Goal: Information Seeking & Learning: Check status

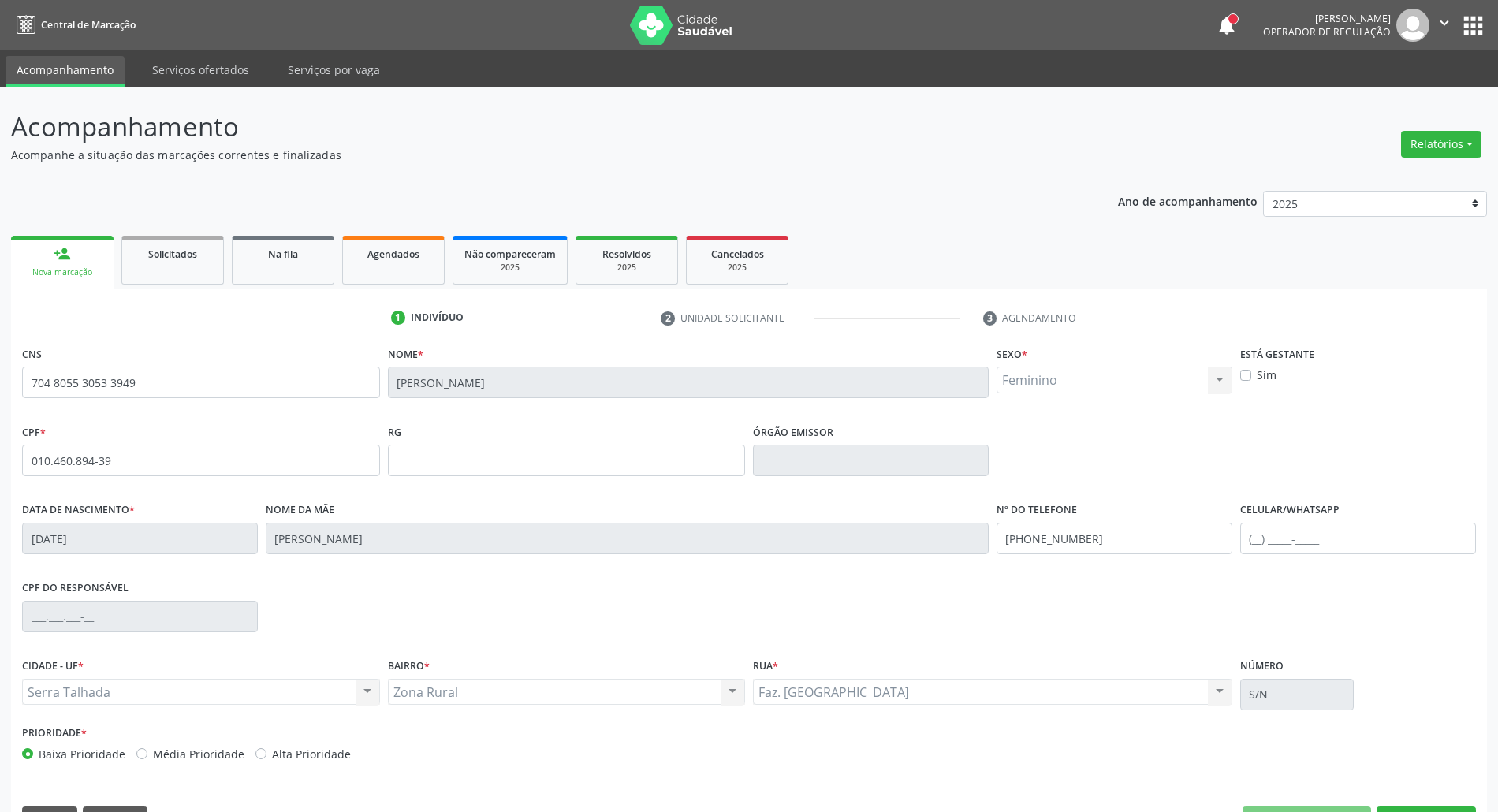
click at [1479, 19] on button "apps" at bounding box center [1472, 25] width 27 height 27
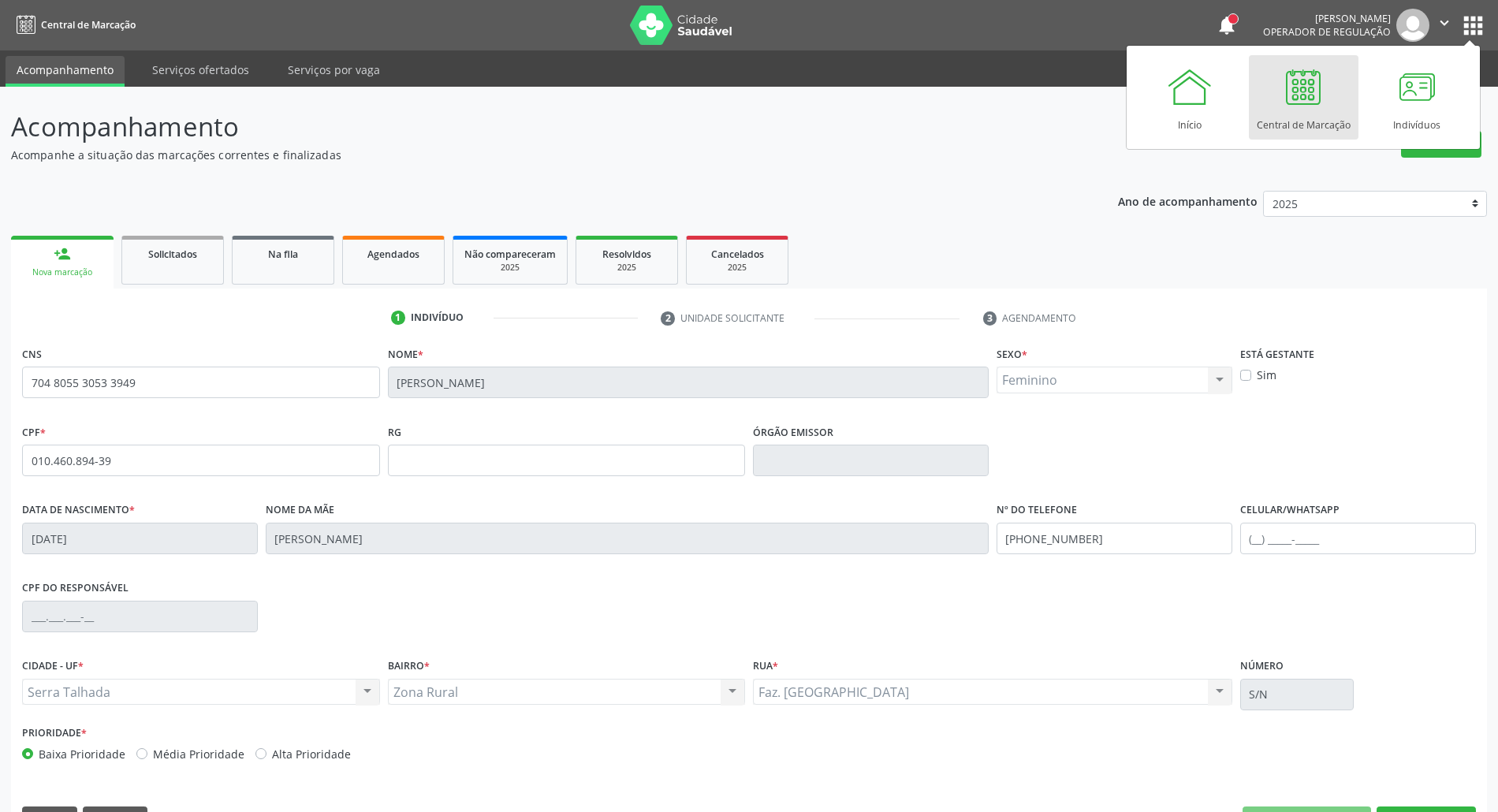
click at [1308, 85] on div at bounding box center [1302, 86] width 47 height 47
click at [426, 273] on link "Agendados" at bounding box center [393, 259] width 103 height 49
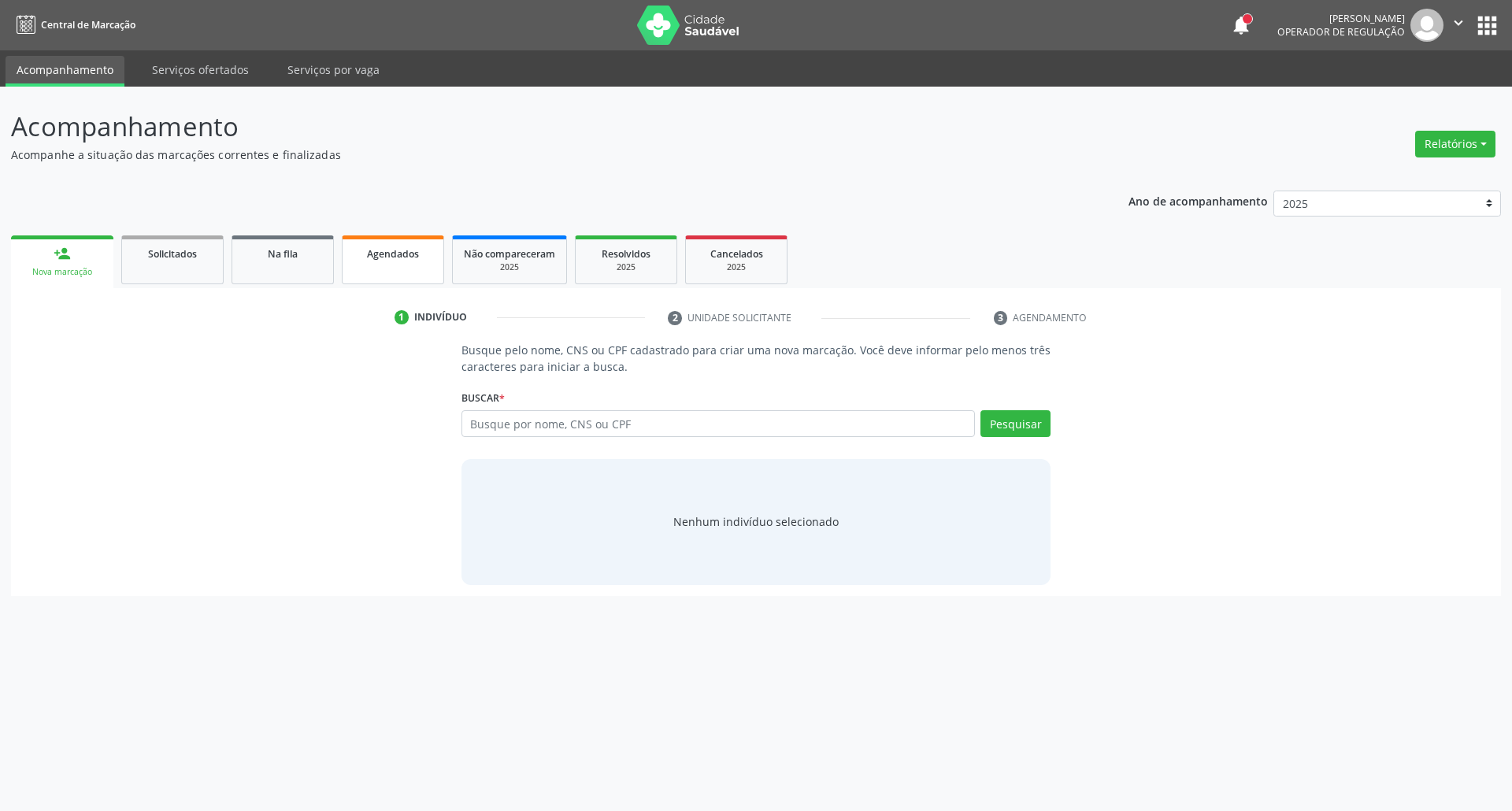
click at [411, 254] on span "Agendados" at bounding box center [393, 253] width 52 height 13
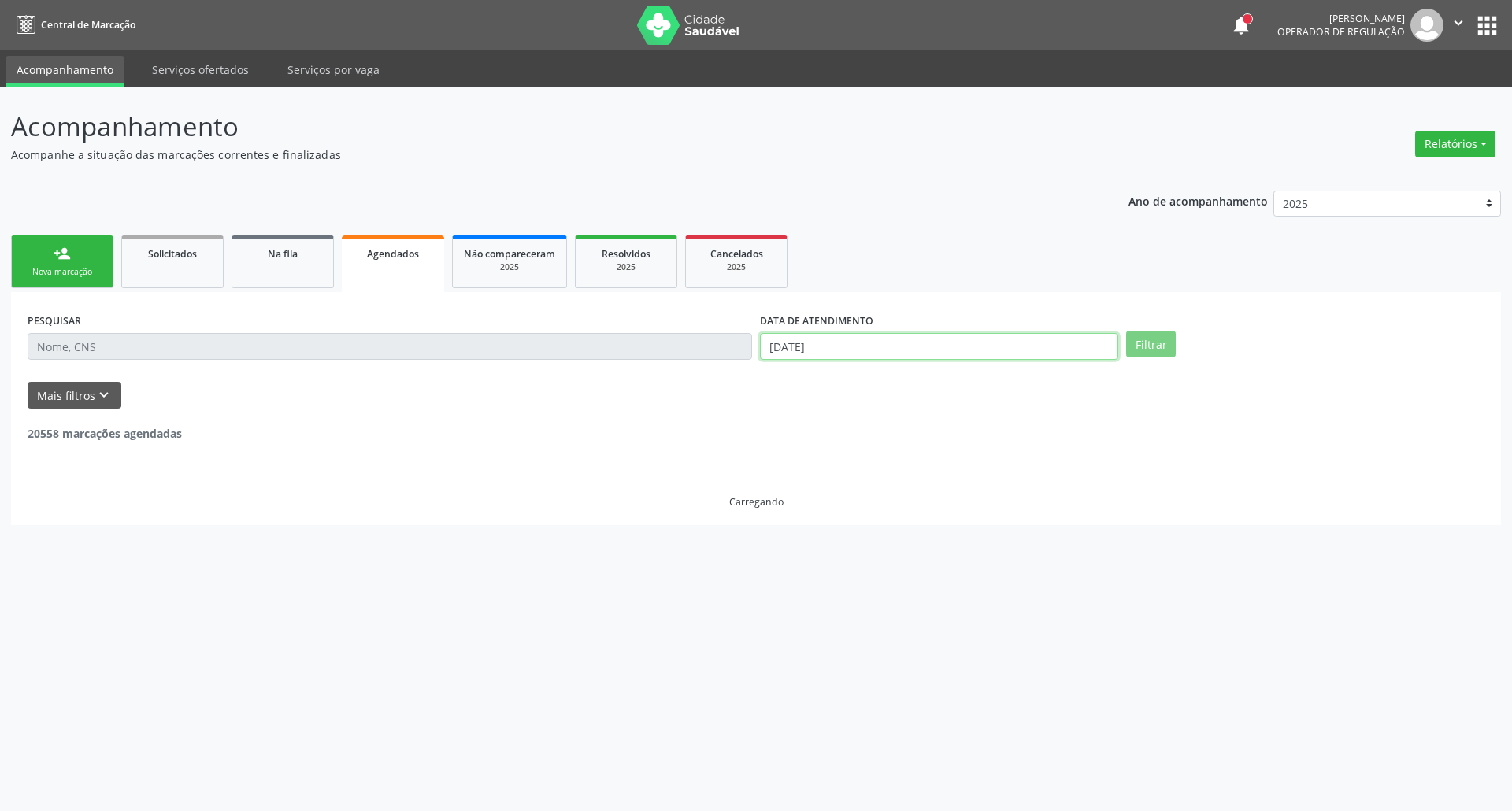
click at [841, 338] on input "[DATE]" at bounding box center [939, 346] width 358 height 27
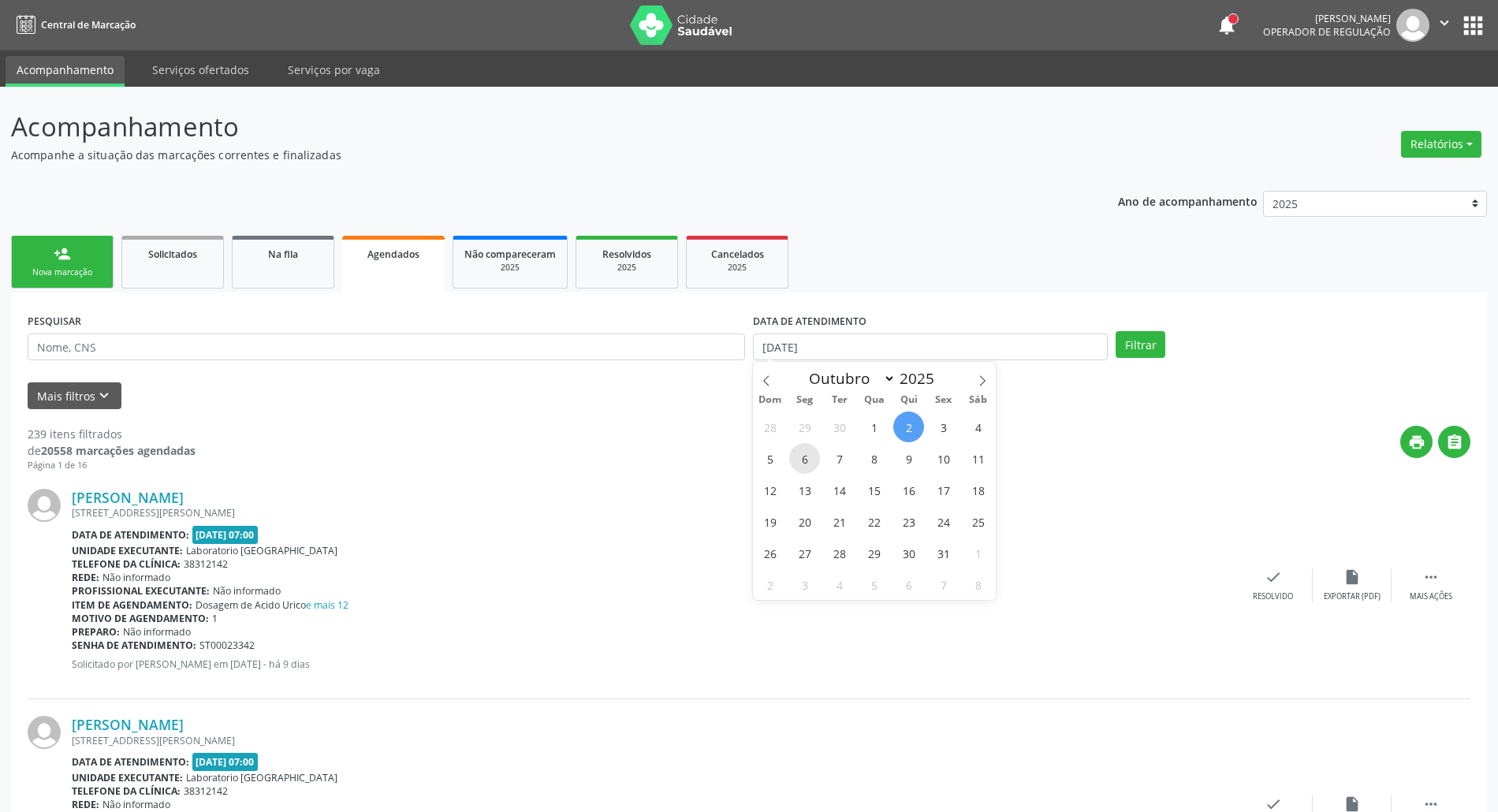
click at [815, 459] on span "6" at bounding box center [804, 458] width 31 height 31
type input "[DATE]"
click at [815, 459] on span "6" at bounding box center [804, 458] width 31 height 31
click at [392, 341] on input "text" at bounding box center [386, 346] width 718 height 27
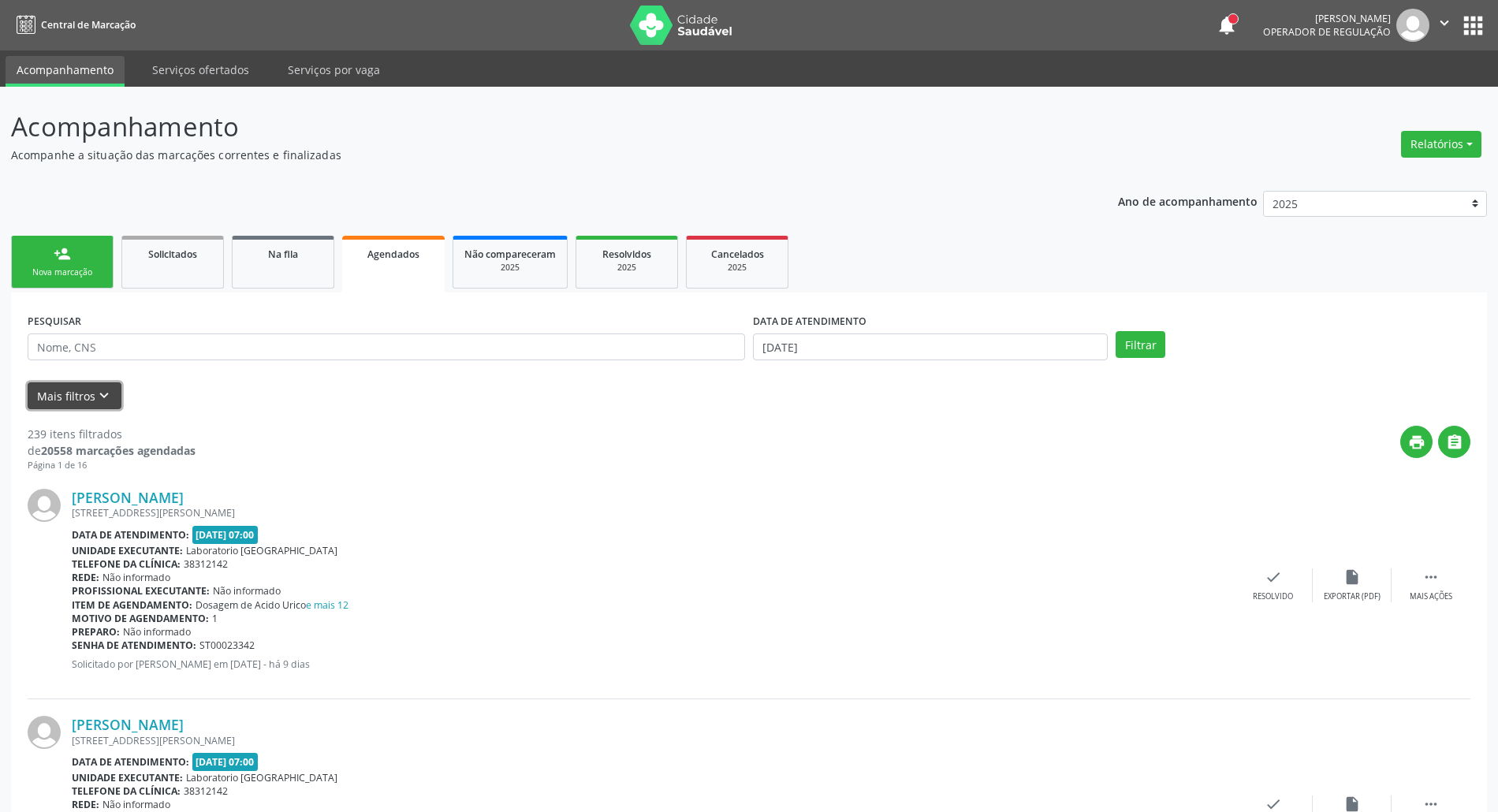
click at [55, 391] on button "Mais filtros keyboard_arrow_down" at bounding box center [74, 396] width 94 height 27
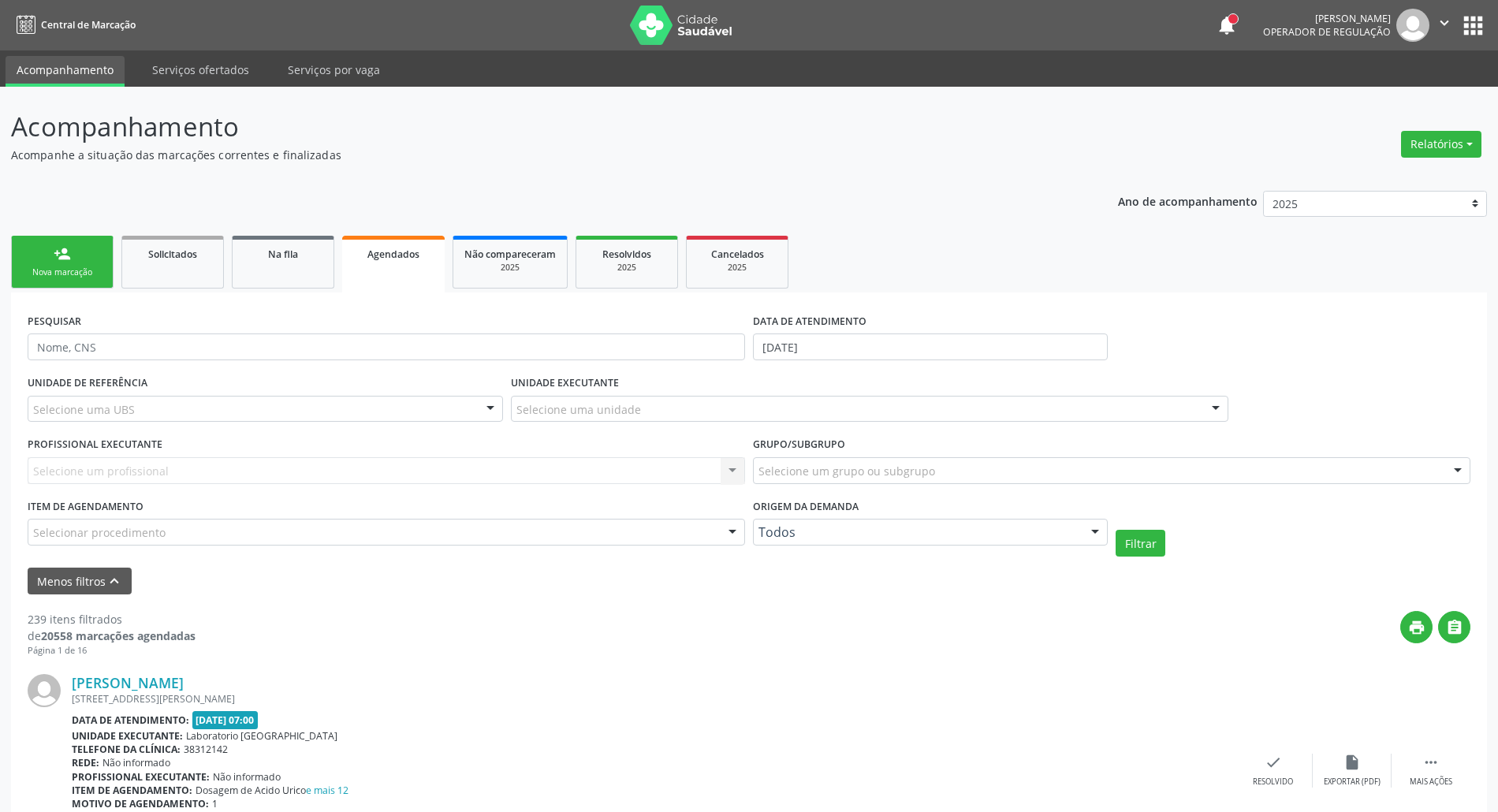
drag, startPoint x: 140, startPoint y: 385, endPoint x: 137, endPoint y: 406, distance: 21.2
click at [137, 391] on label "UNIDADE DE REFERÊNCIA" at bounding box center [87, 383] width 120 height 25
click at [137, 406] on div "Selecione uma UBS" at bounding box center [265, 409] width 476 height 27
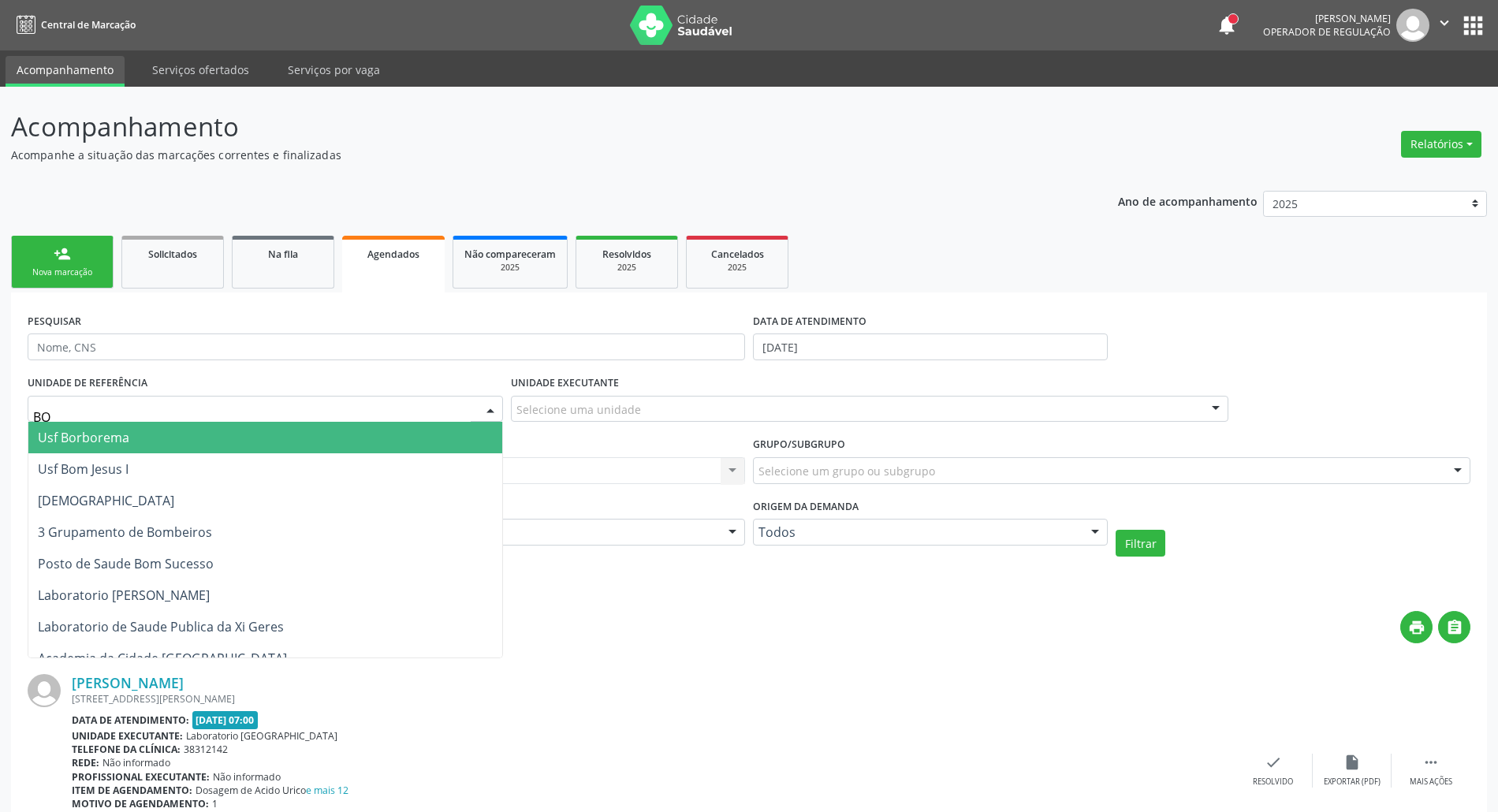
type input "BOM"
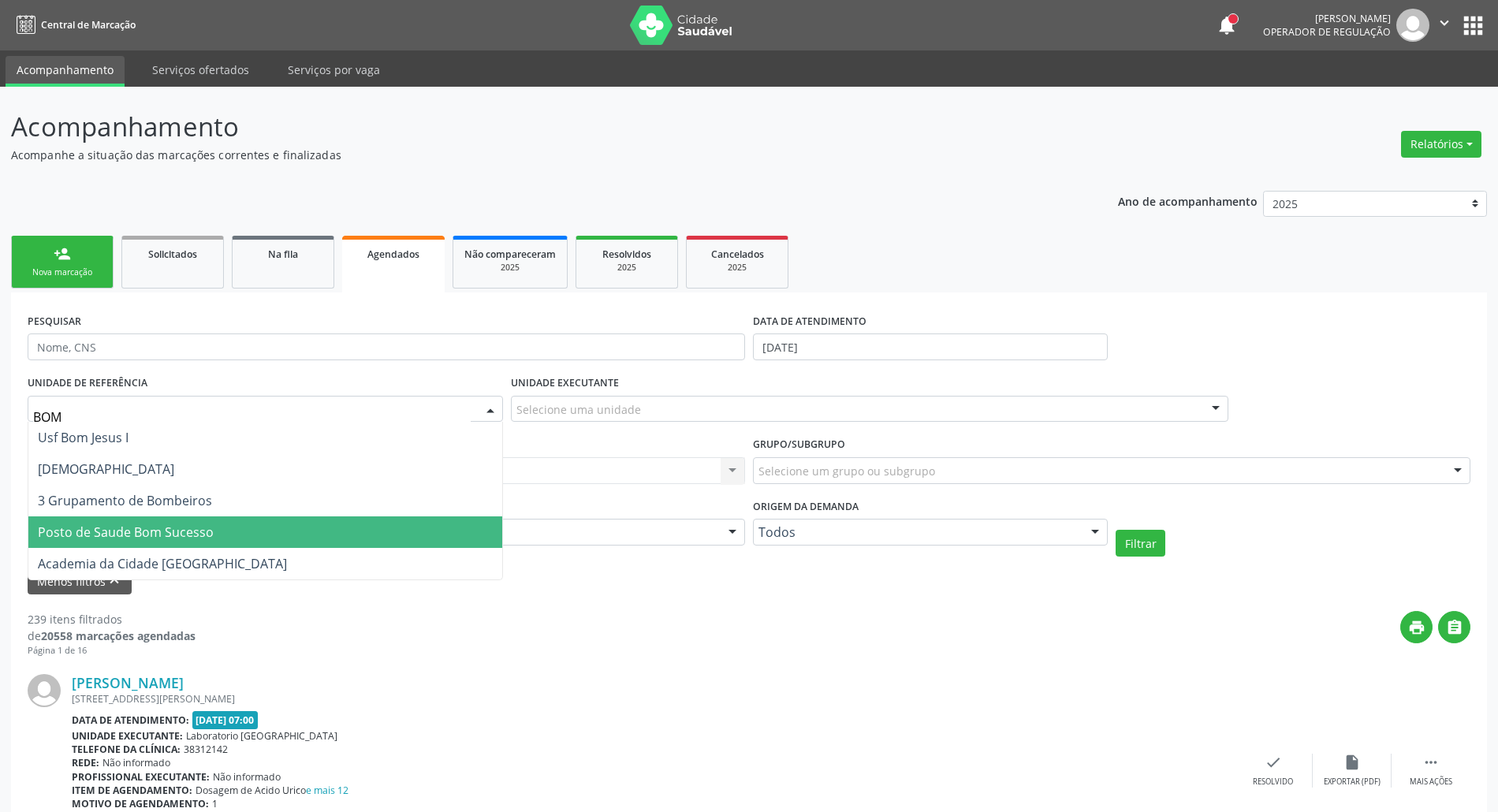
click at [117, 523] on span "Posto de Saude Bom Sucesso" at bounding box center [126, 532] width 175 height 18
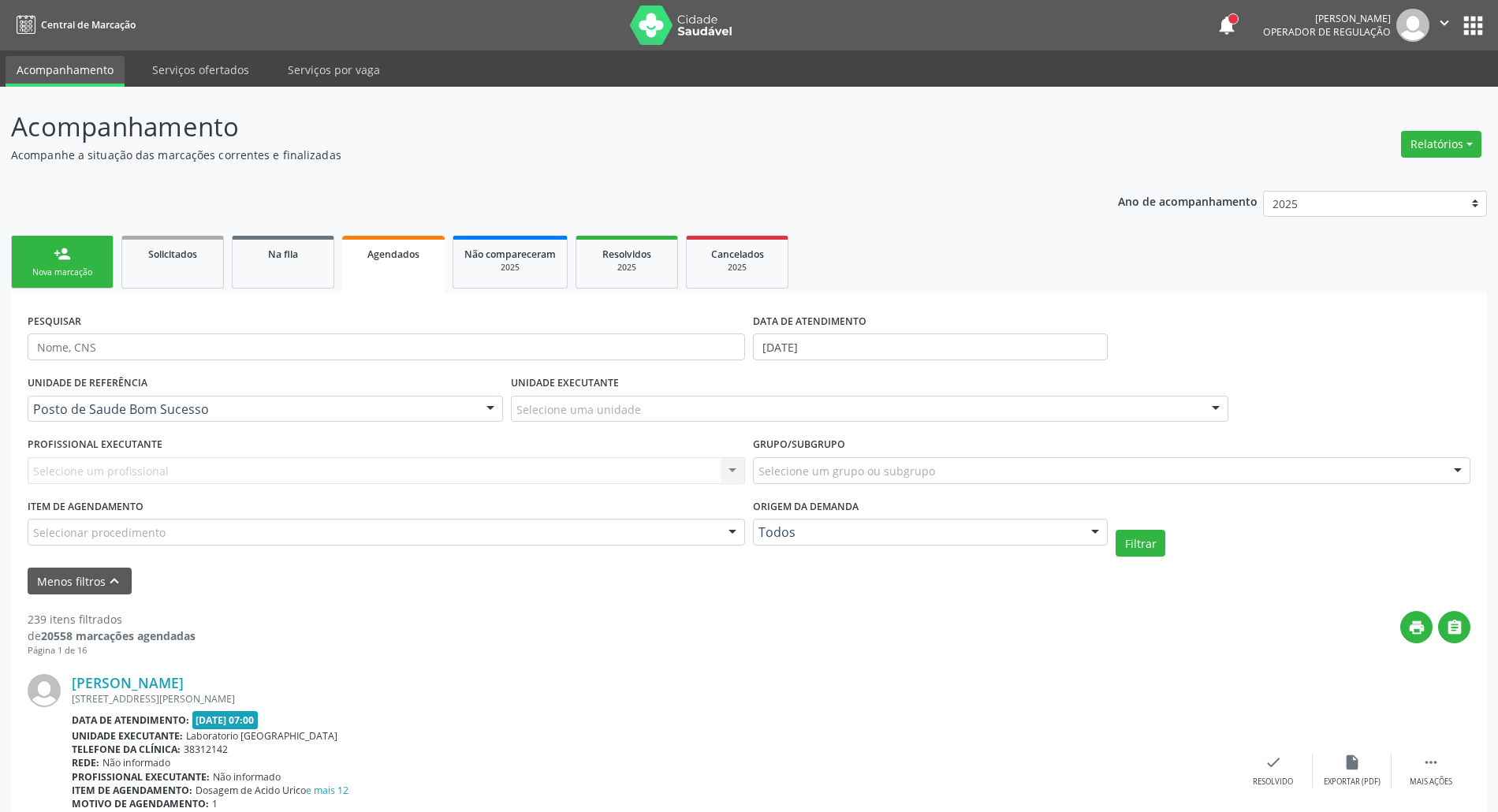
click at [333, 469] on div "Selecione um profissional Nenhum resultado encontrado para: " " Não há nenhuma …" at bounding box center [386, 470] width 718 height 27
click at [762, 404] on div "Selecione uma unidade" at bounding box center [870, 409] width 718 height 27
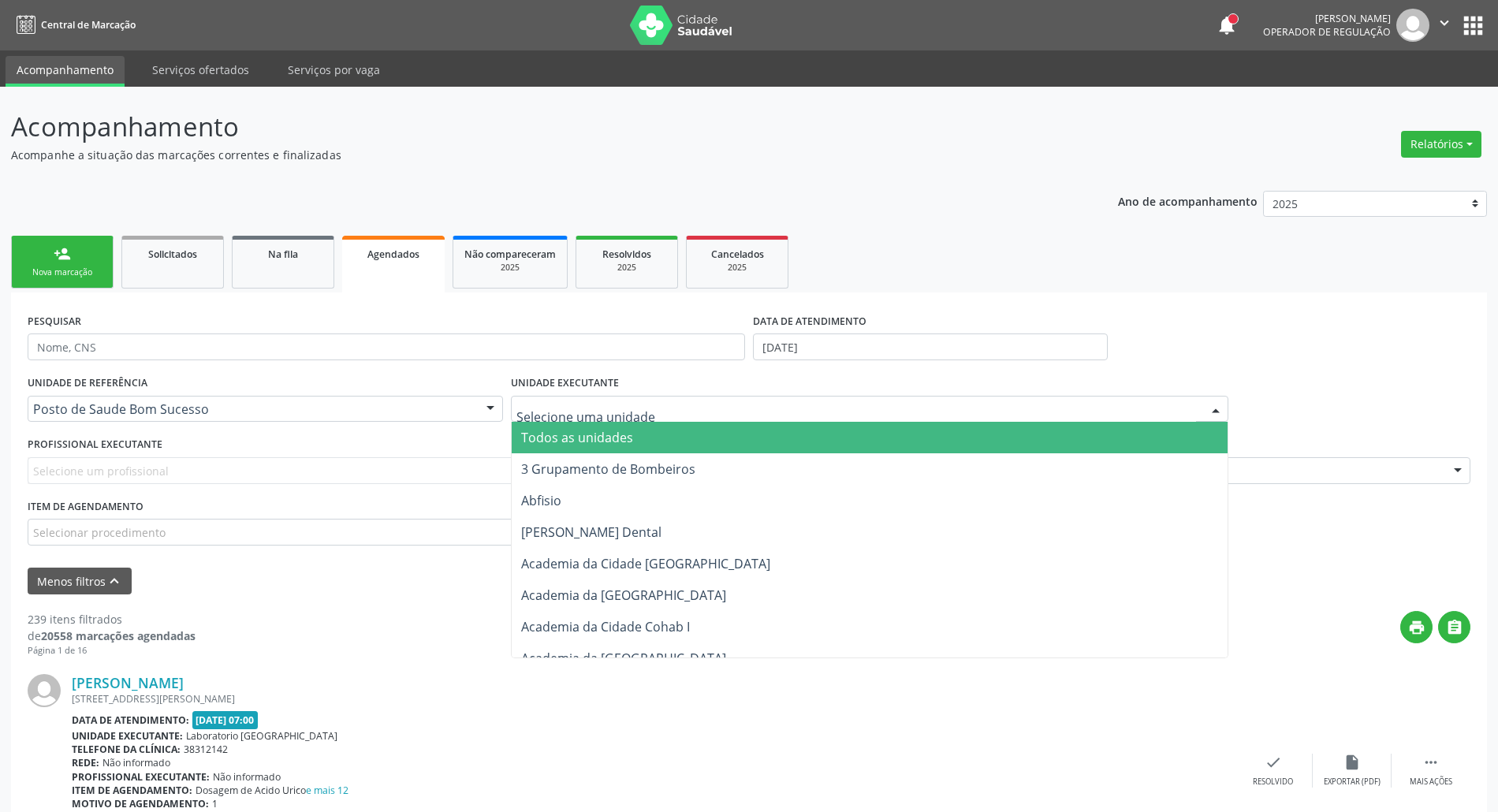
drag, startPoint x: 1282, startPoint y: 360, endPoint x: 1270, endPoint y: 368, distance: 14.4
click at [1282, 360] on div "PESQUISAR DATA DE ATENDIMENTO [DATE]" at bounding box center [749, 339] width 1450 height 61
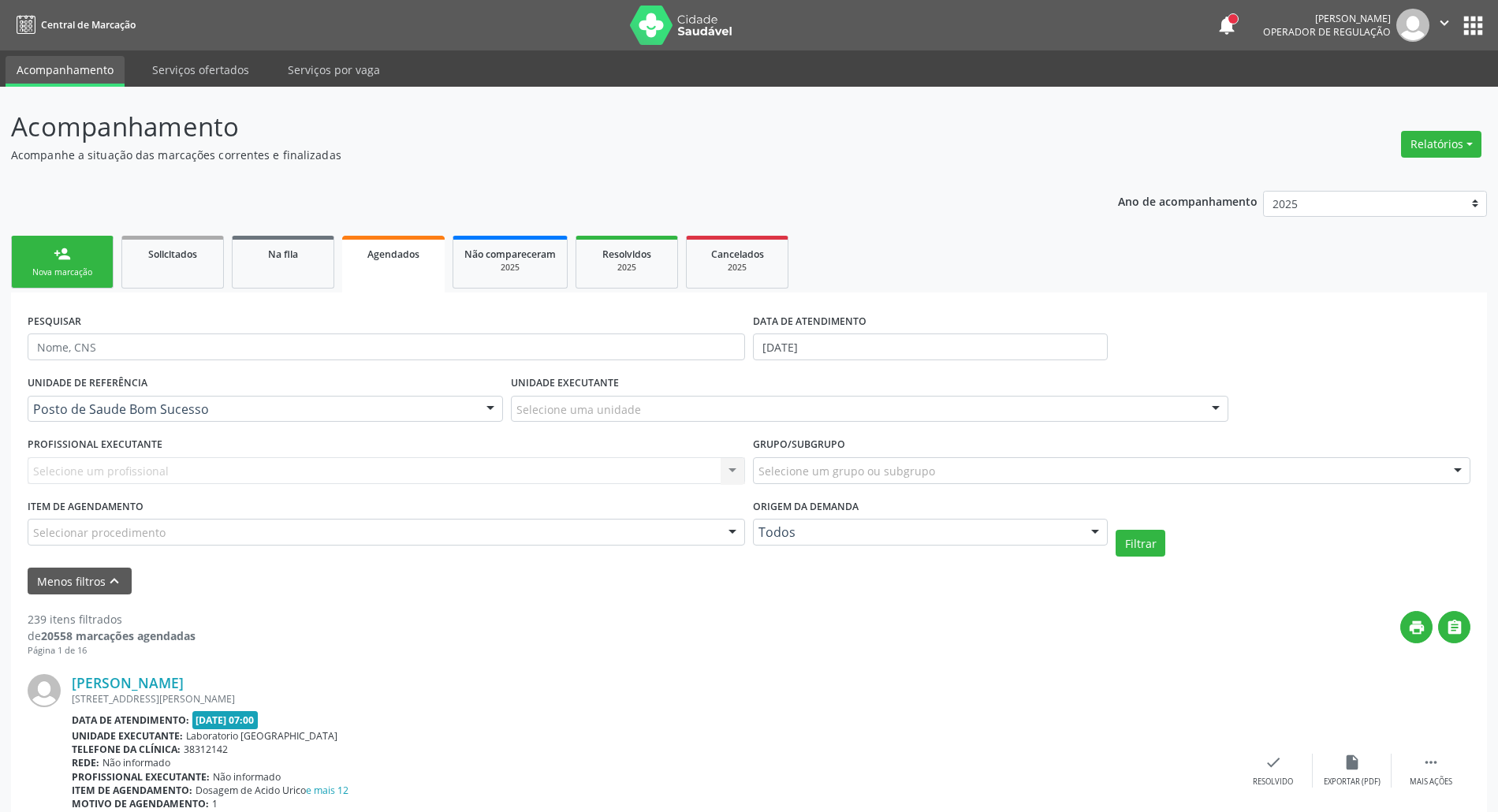
click at [787, 454] on label "Grupo/Subgrupo" at bounding box center [799, 445] width 92 height 25
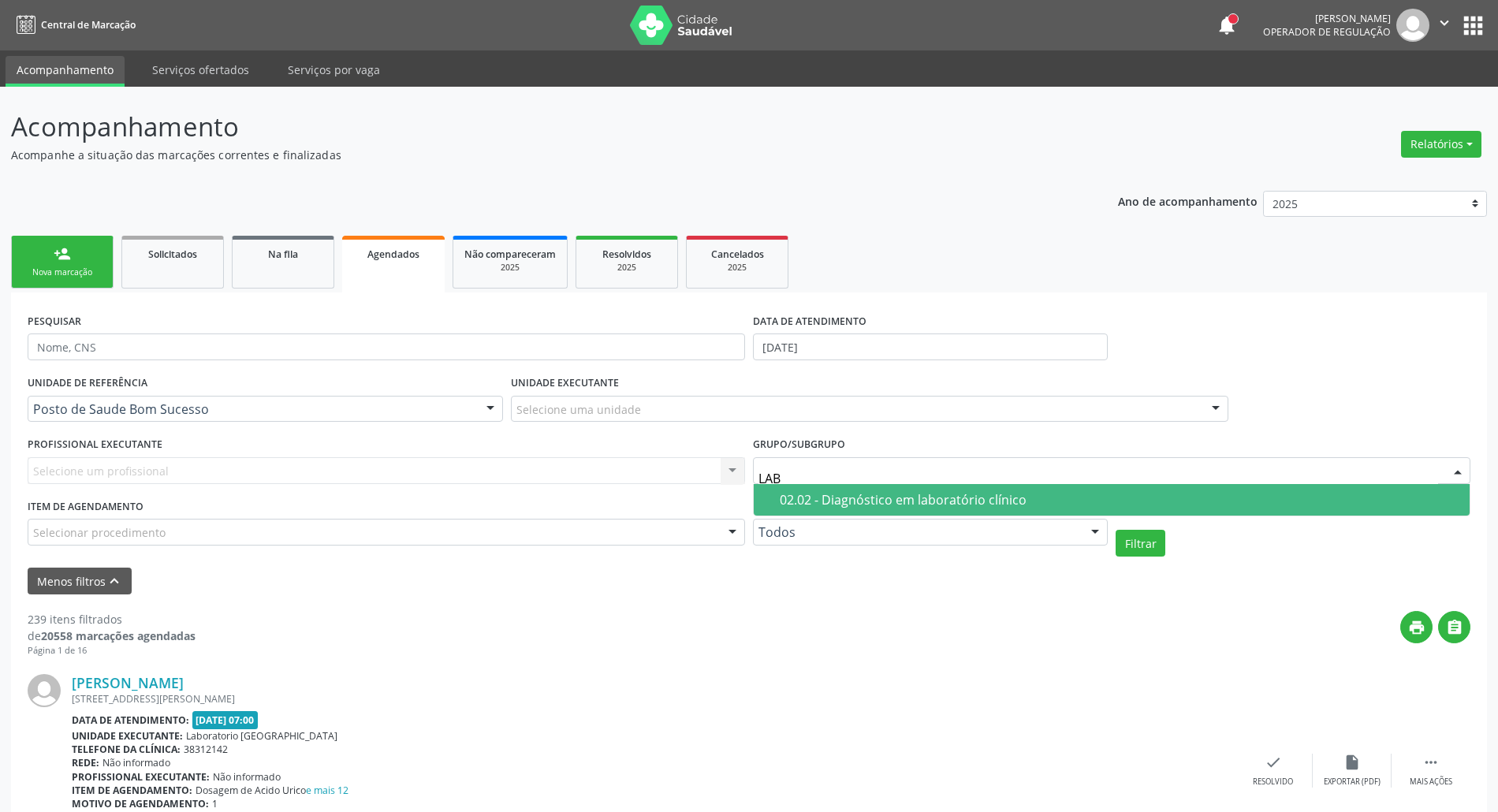
type input "LABO"
click at [783, 499] on div "02.02 - Diagnóstico em laboratório clínico" at bounding box center [1120, 499] width 680 height 12
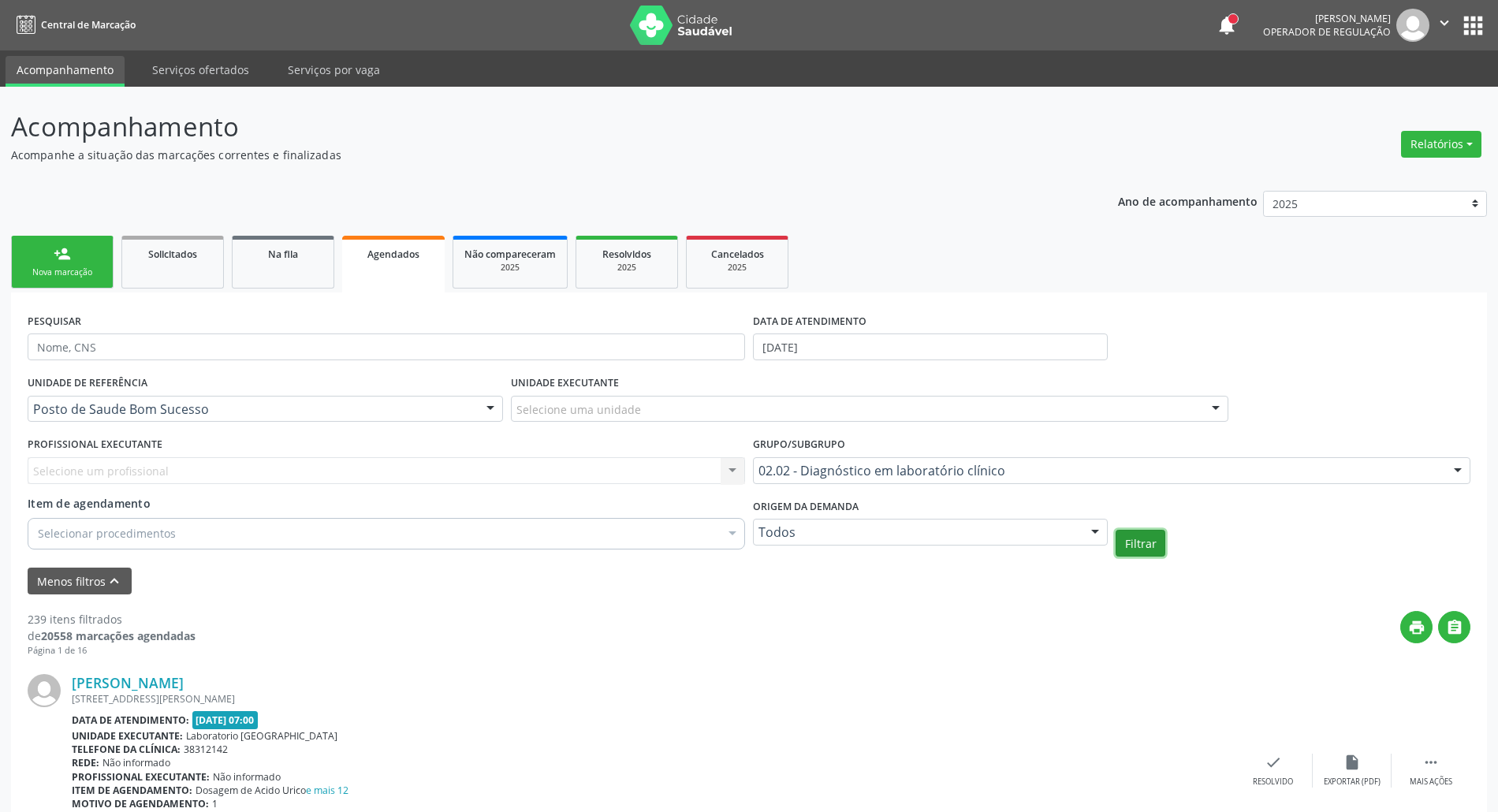
click at [1145, 547] on button "Filtrar" at bounding box center [1140, 543] width 50 height 27
click at [1463, 622] on button "" at bounding box center [1454, 627] width 32 height 32
click at [1409, 623] on icon "print" at bounding box center [1417, 628] width 18 height 18
click at [1089, 531] on div at bounding box center [1095, 532] width 24 height 27
click at [1360, 540] on div "Filtrar" at bounding box center [1292, 543] width 362 height 27
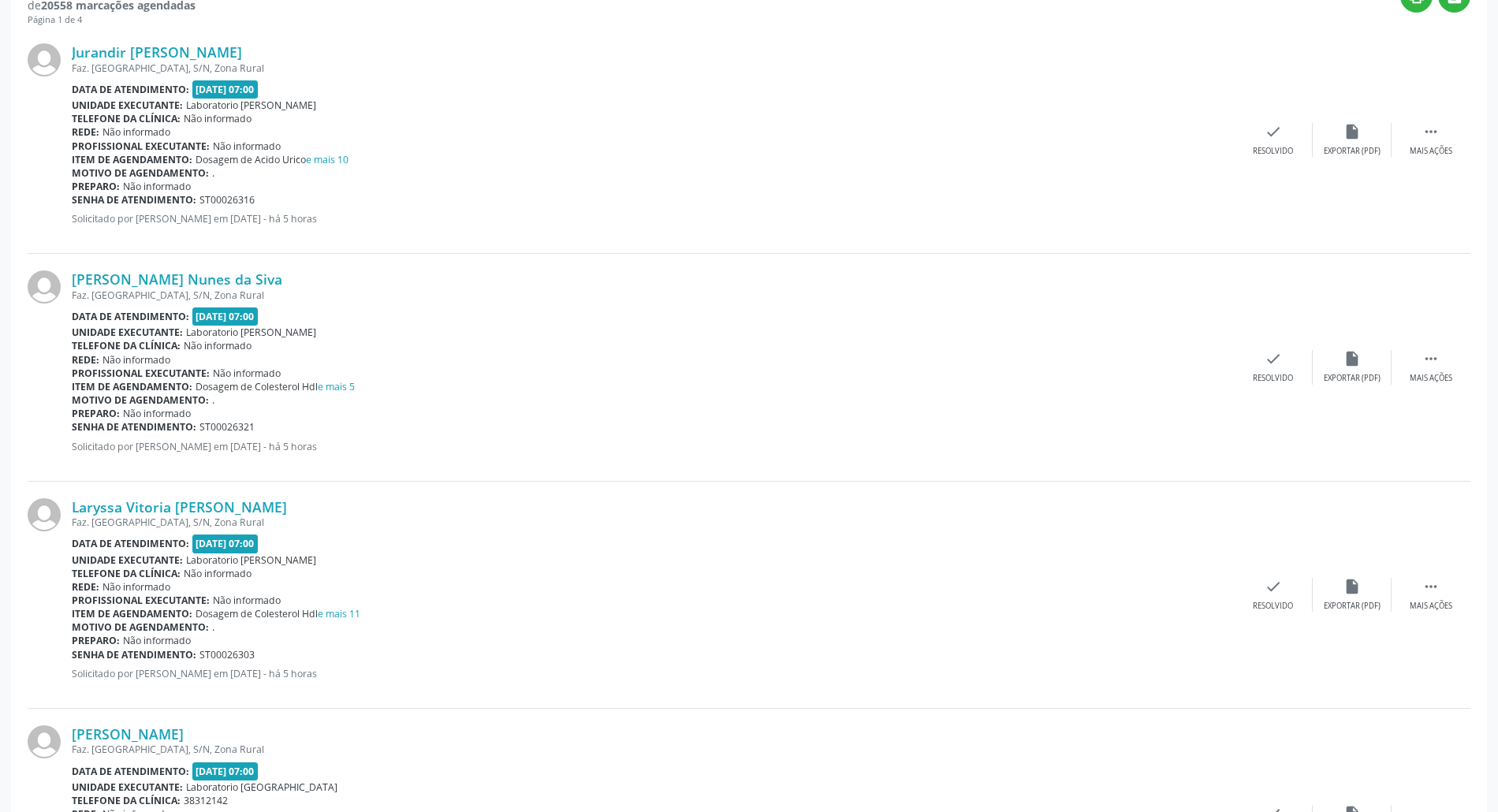
scroll to position [104, 0]
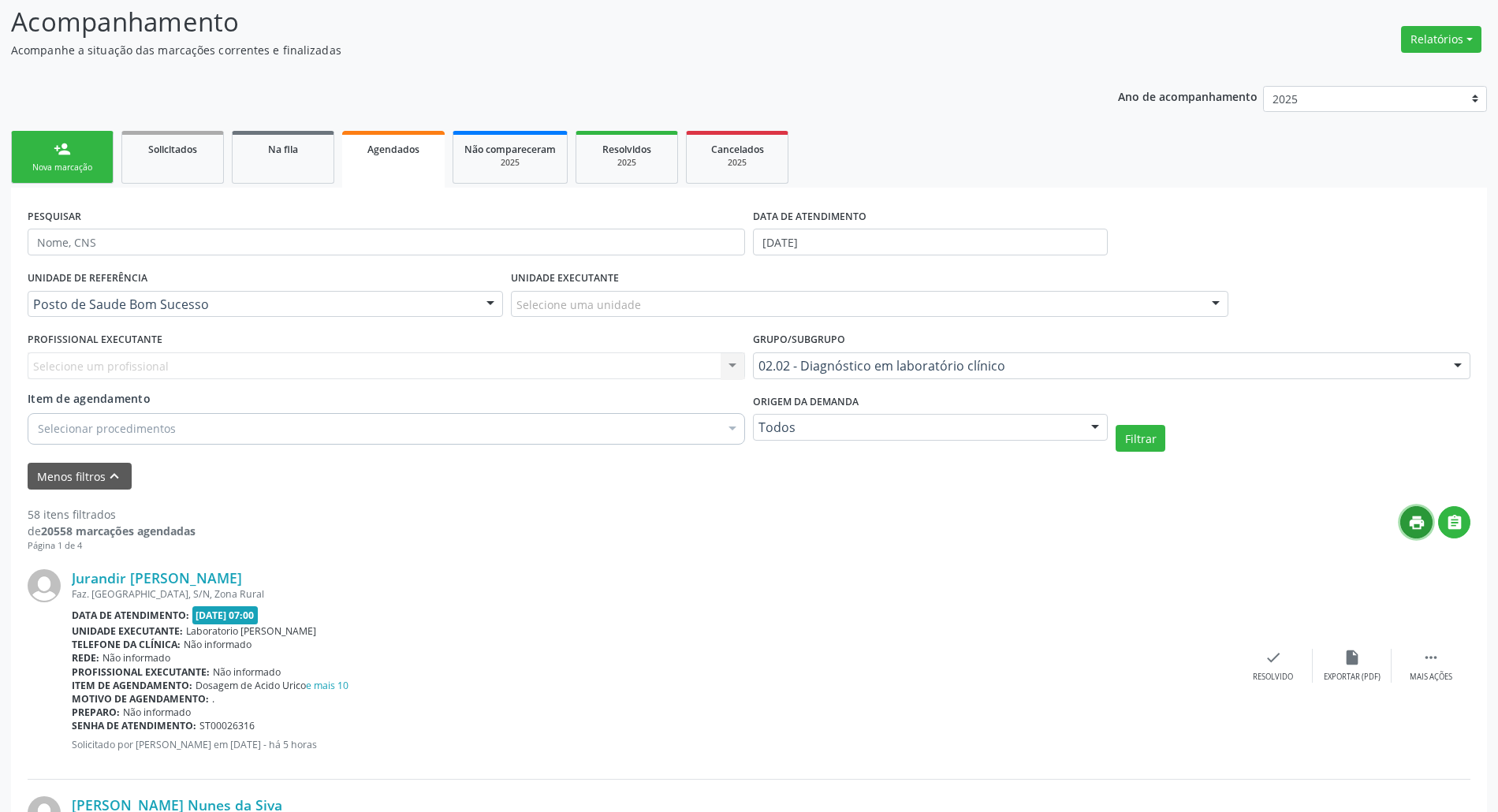
click at [1421, 530] on icon "print" at bounding box center [1417, 522] width 18 height 18
click at [1448, 522] on icon "" at bounding box center [1455, 522] width 18 height 18
